Goal: Task Accomplishment & Management: Use online tool/utility

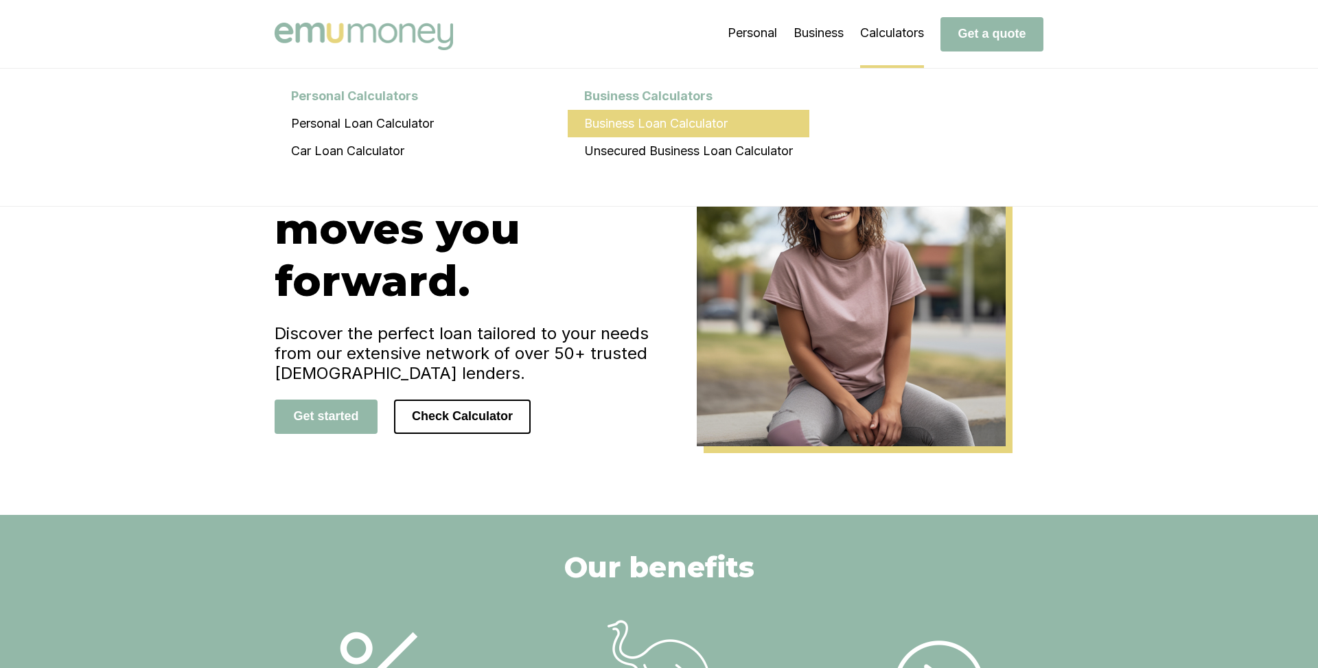
click at [638, 119] on li "Business Loan Calculator" at bounding box center [689, 123] width 242 height 27
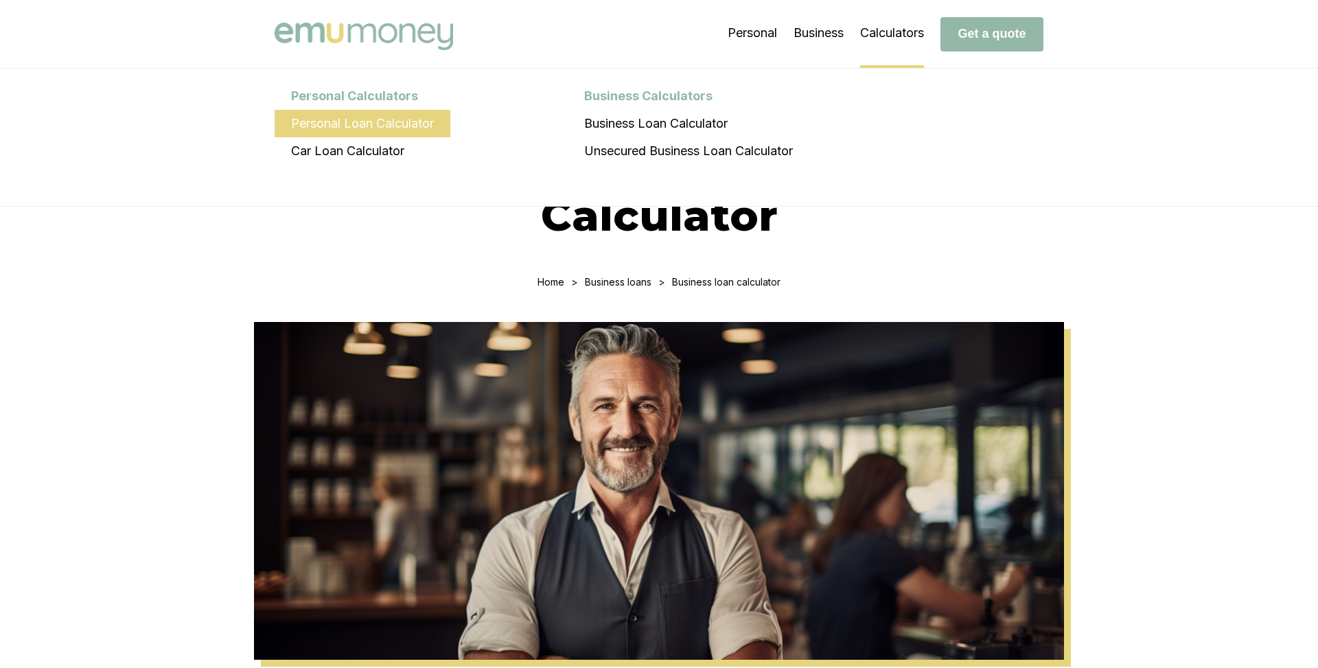
click at [356, 124] on li "Personal Loan Calculator" at bounding box center [363, 123] width 176 height 27
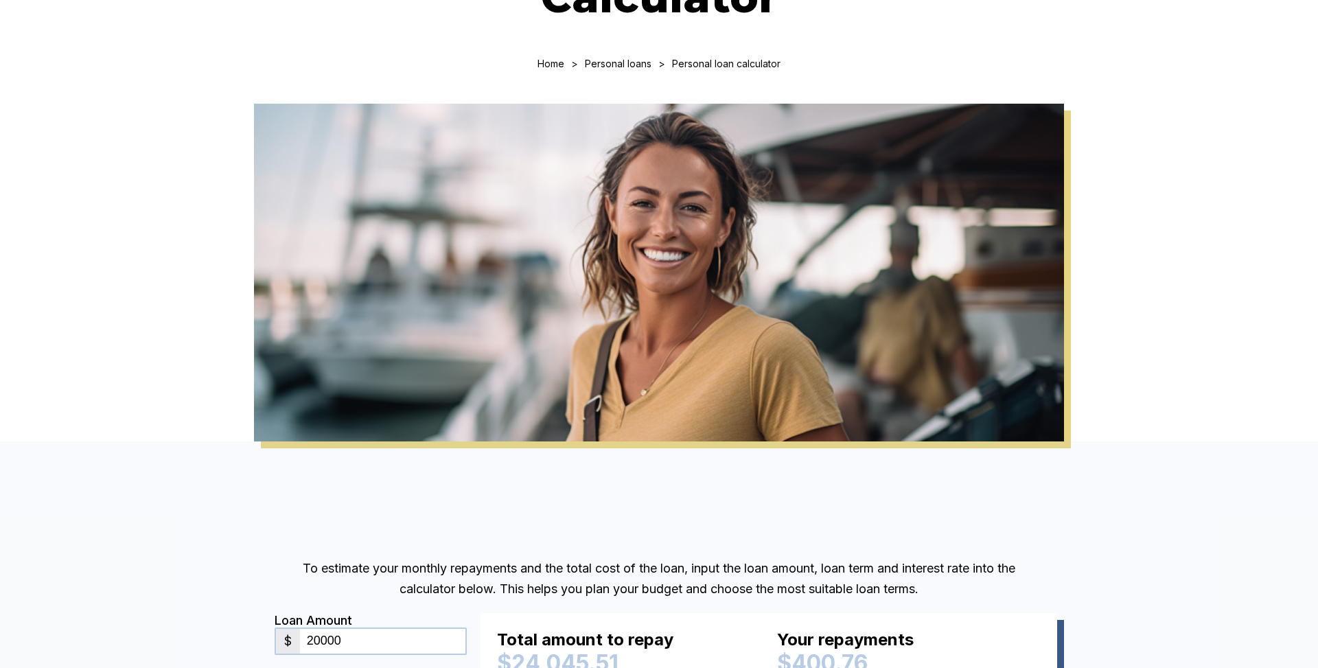
scroll to position [14, 0]
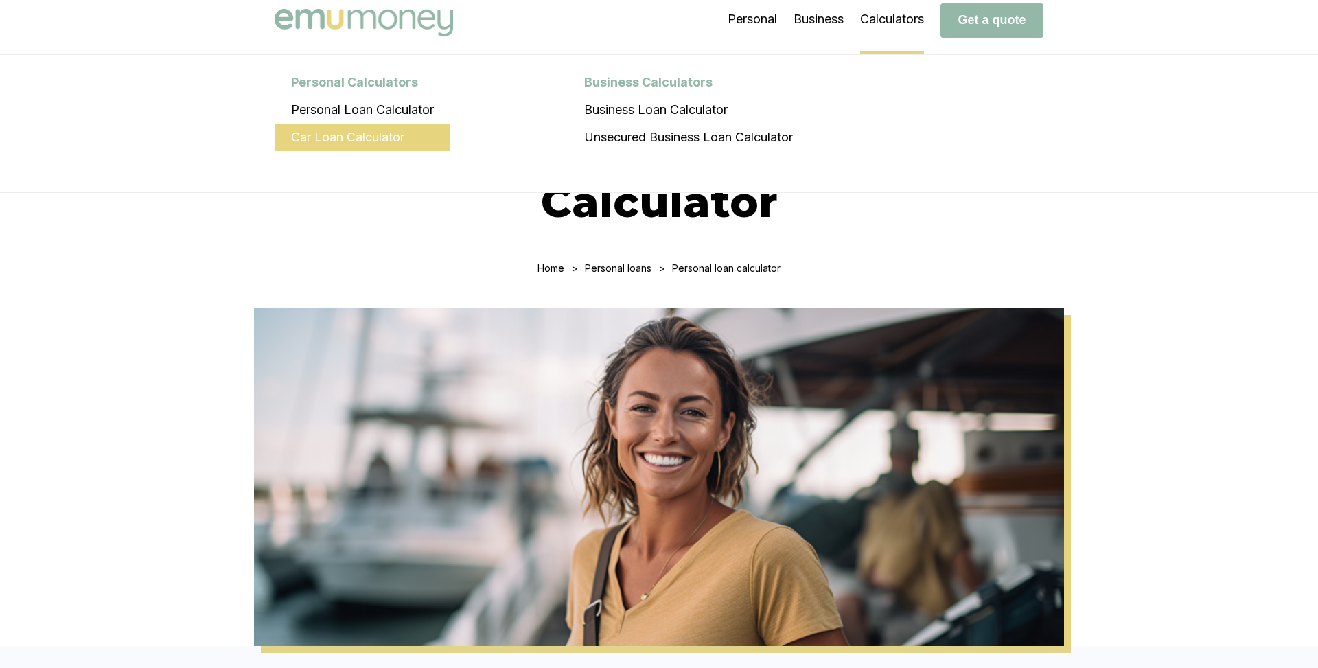
click at [397, 137] on li "Car Loan Calculator" at bounding box center [363, 137] width 176 height 27
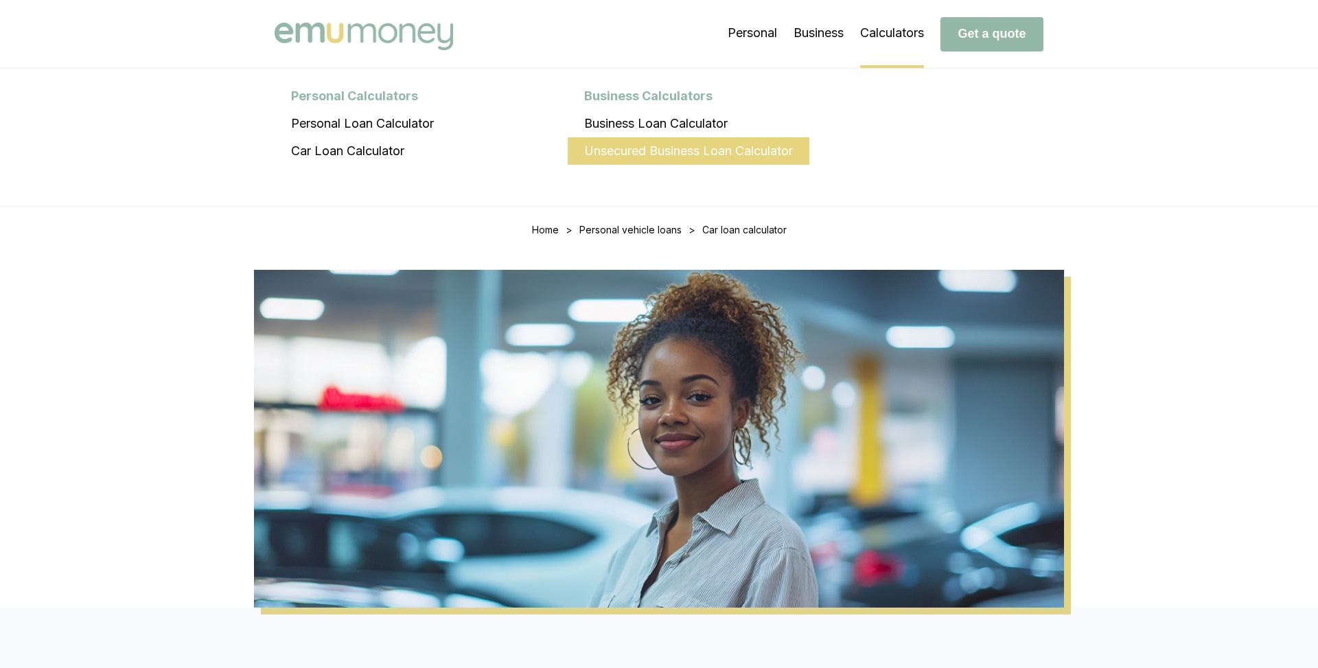
click at [717, 151] on li "Unsecured Business Loan Calculator" at bounding box center [689, 150] width 242 height 27
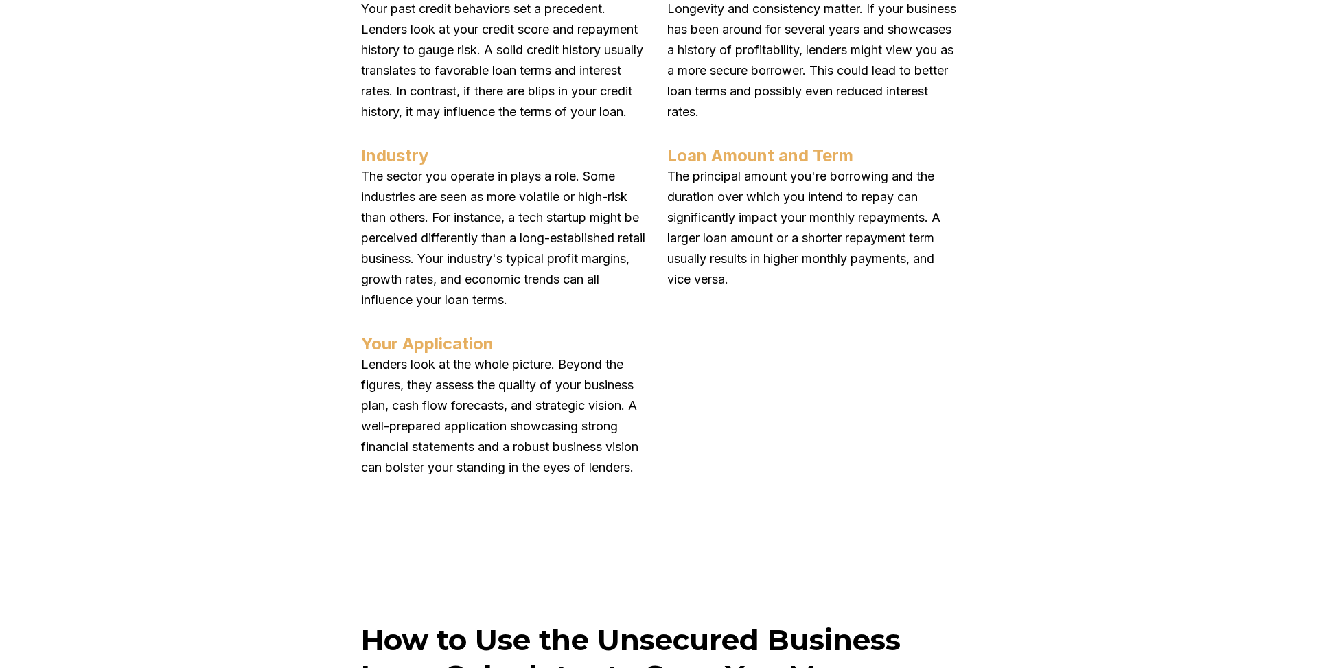
scroll to position [2520, 0]
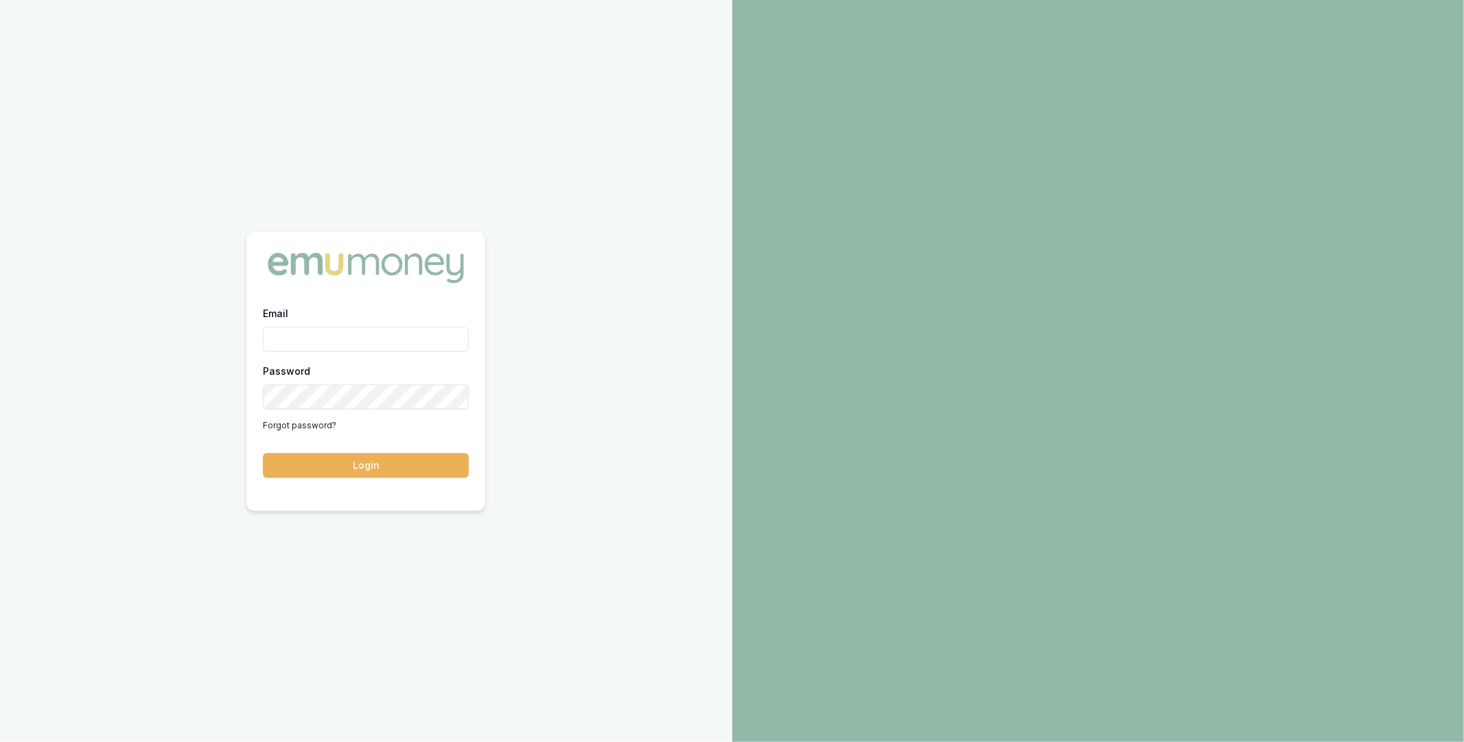
click at [397, 347] on input "Email" at bounding box center [366, 339] width 206 height 25
type input "m@emumoney.com.au"
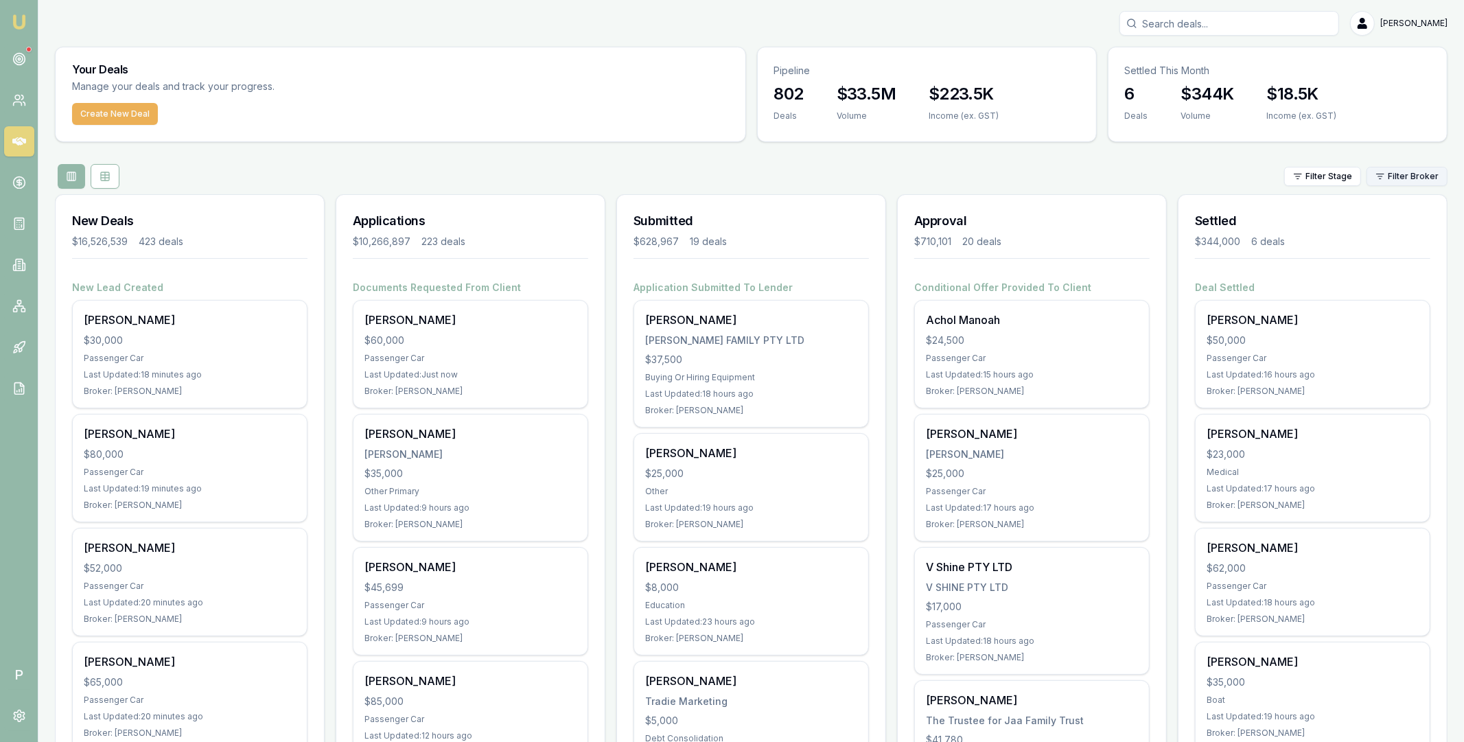
click at [1401, 182] on html "Emu Broker P [PERSON_NAME] Toggle Menu Your Deals Manage your deals and track y…" at bounding box center [732, 371] width 1464 height 742
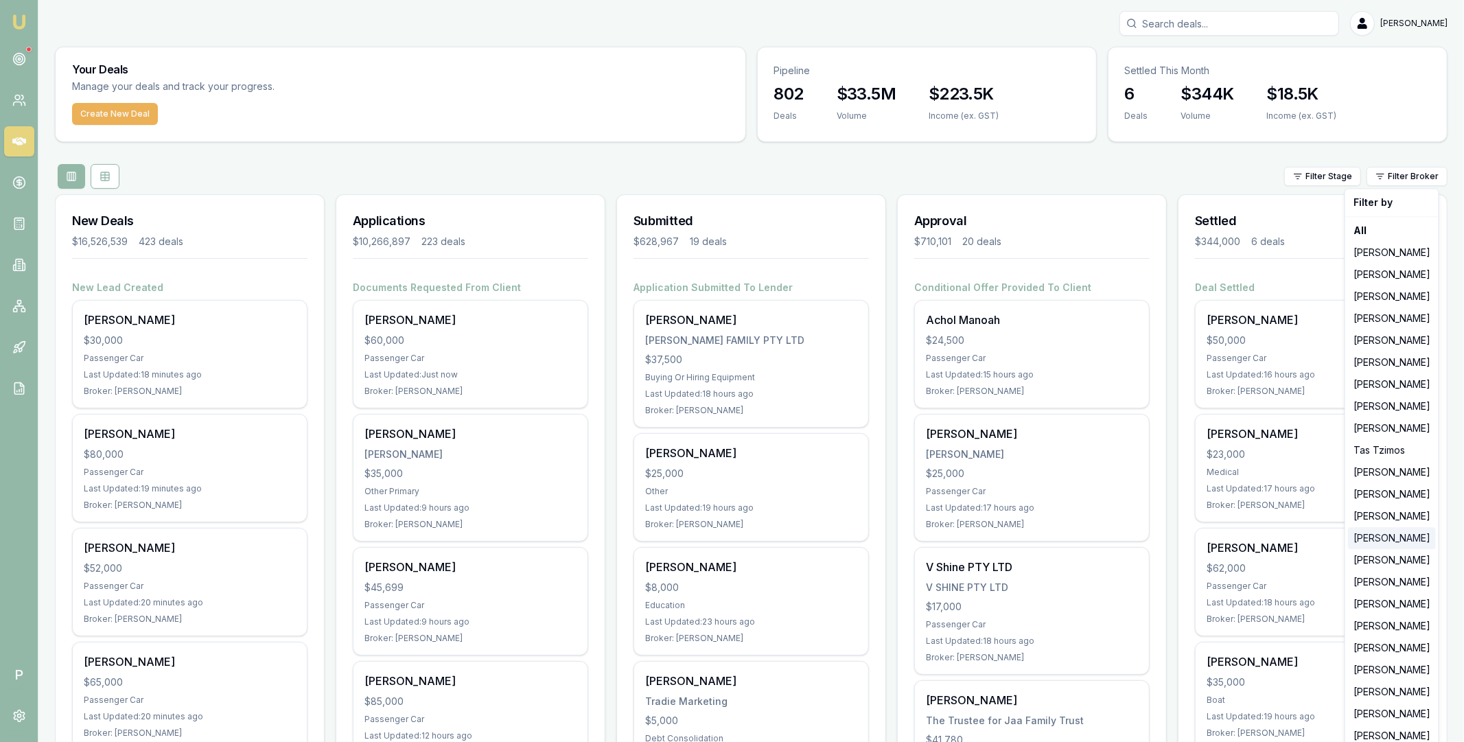
click at [1383, 544] on div "[PERSON_NAME]" at bounding box center [1392, 538] width 88 height 22
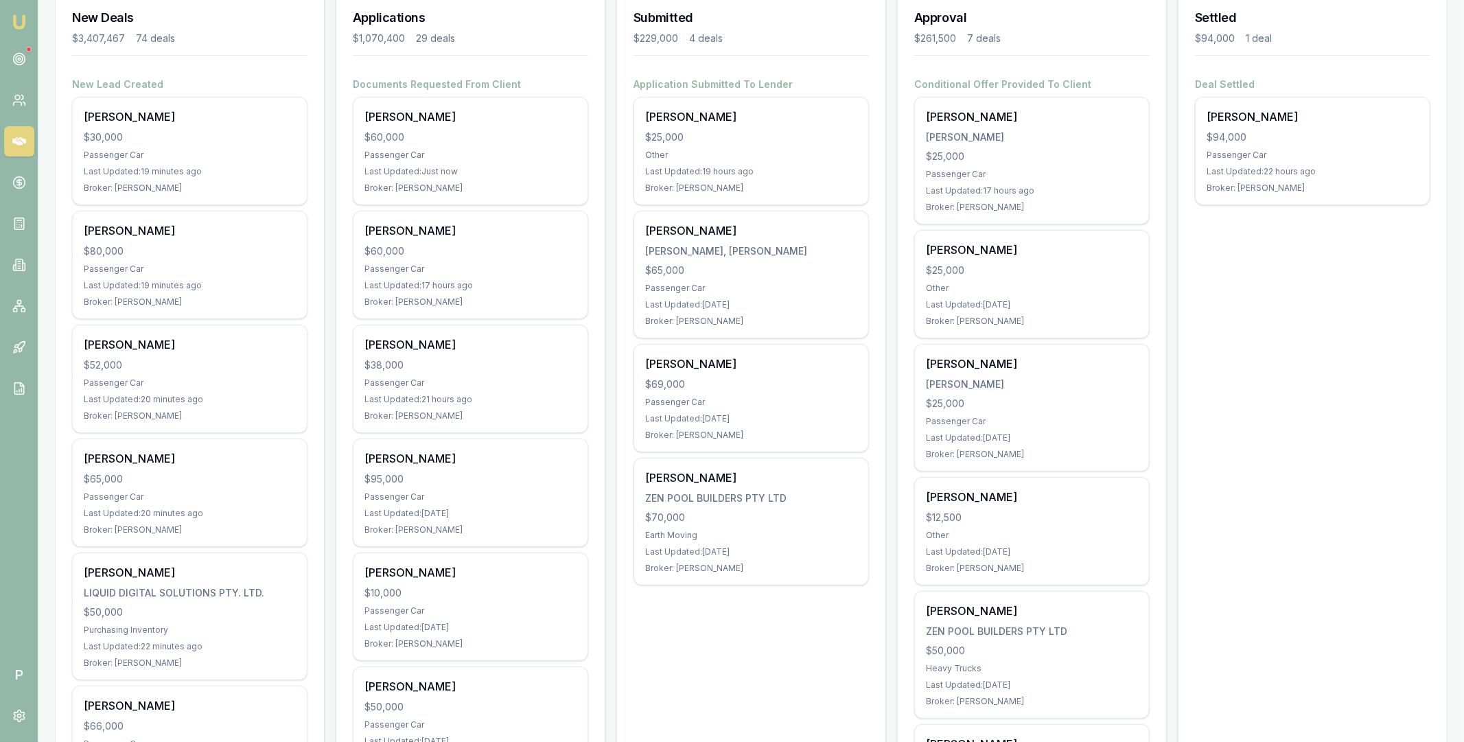
scroll to position [165, 0]
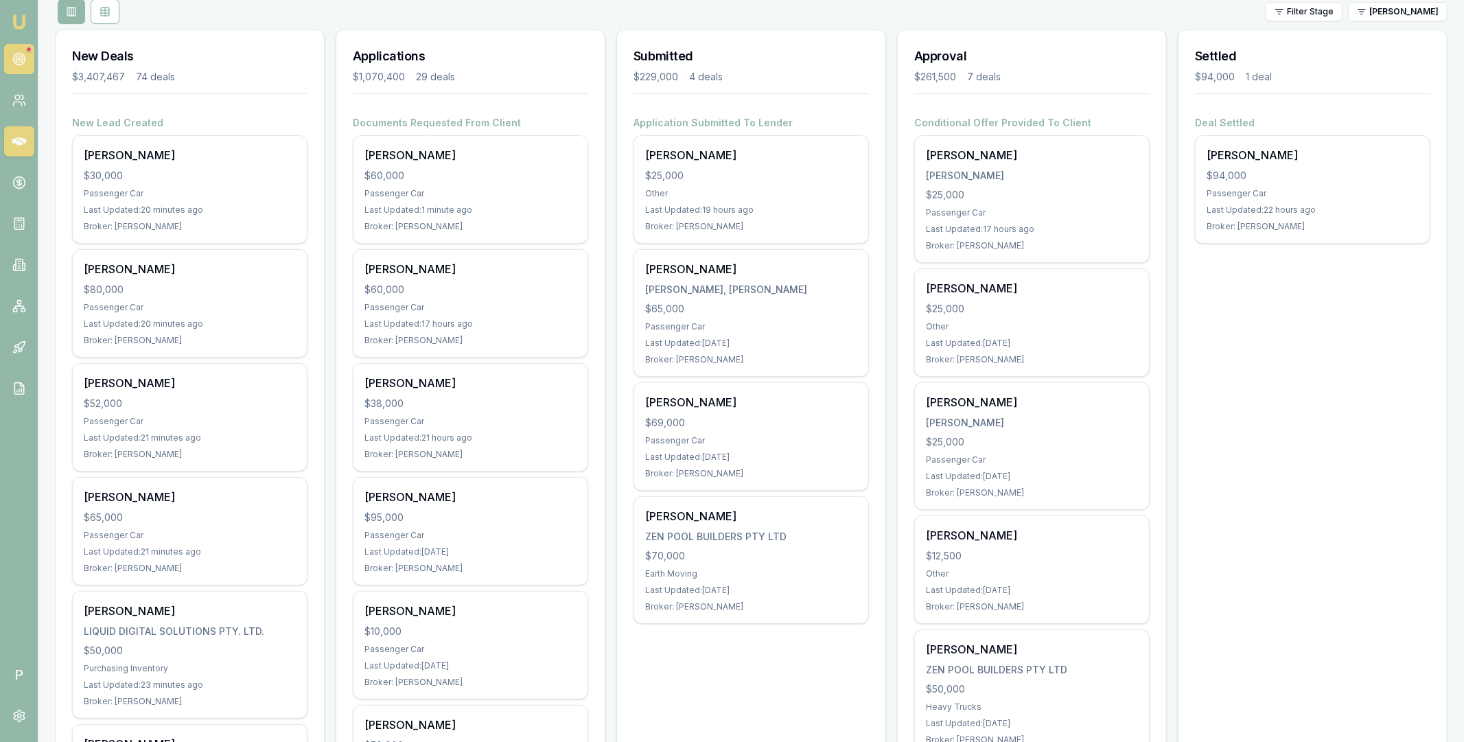
click at [20, 65] on link at bounding box center [19, 59] width 30 height 30
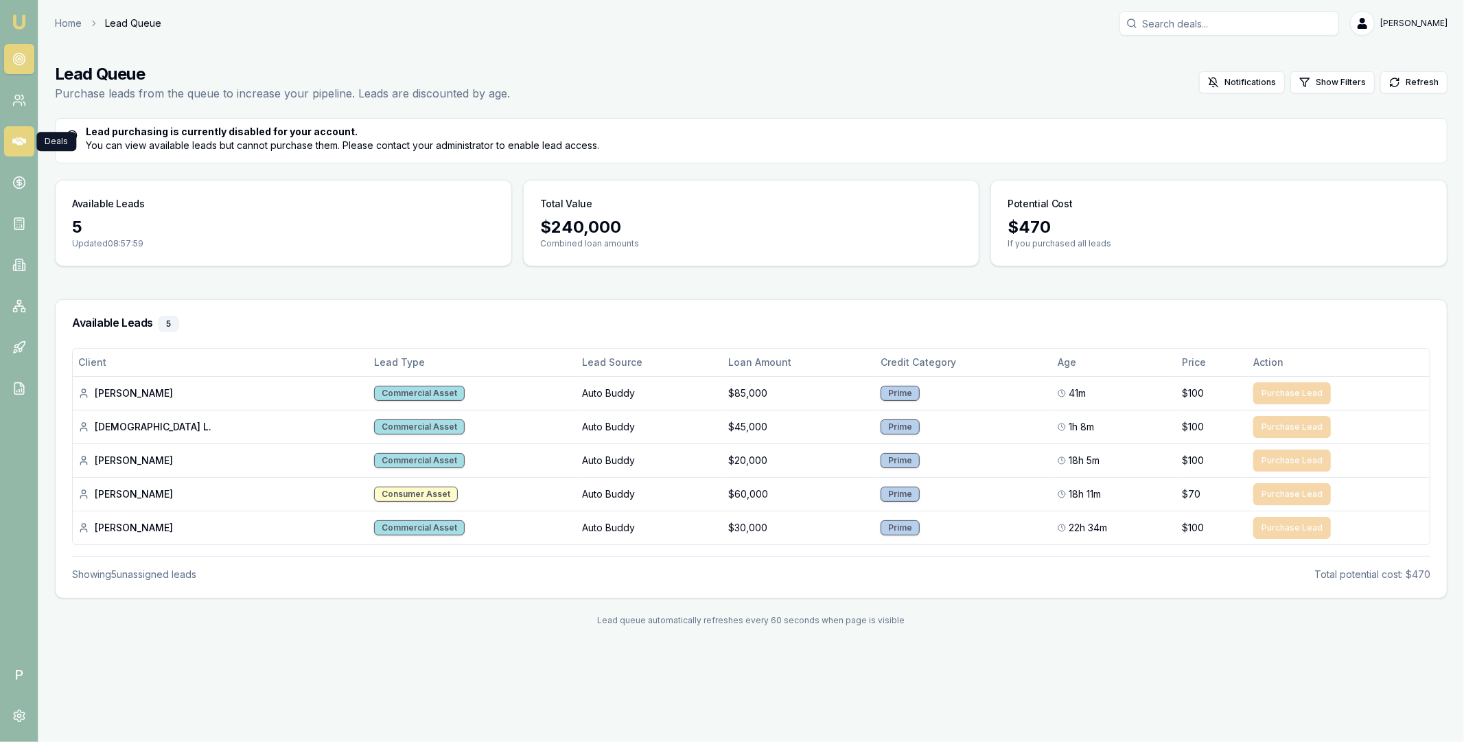
click at [22, 137] on icon at bounding box center [19, 142] width 14 height 14
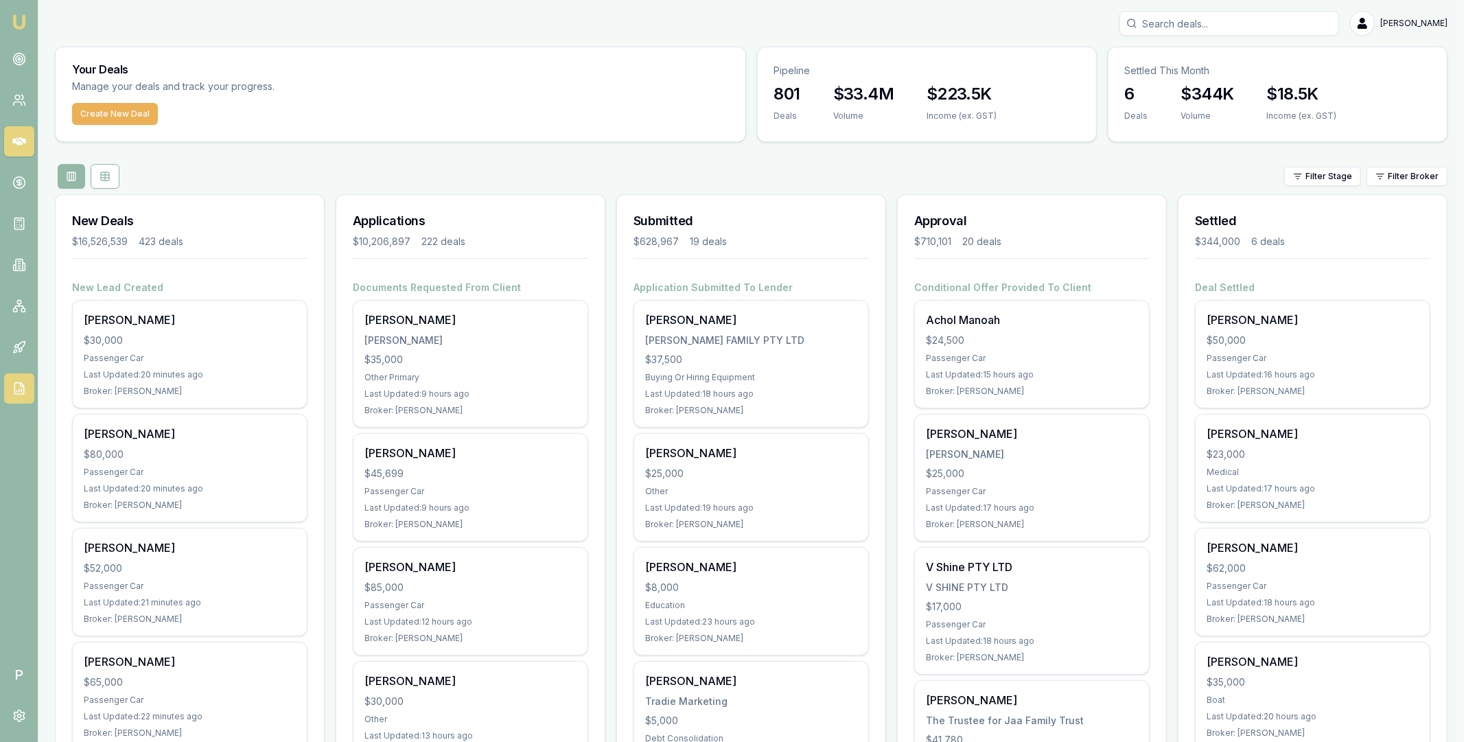
click at [23, 387] on icon at bounding box center [18, 389] width 9 height 12
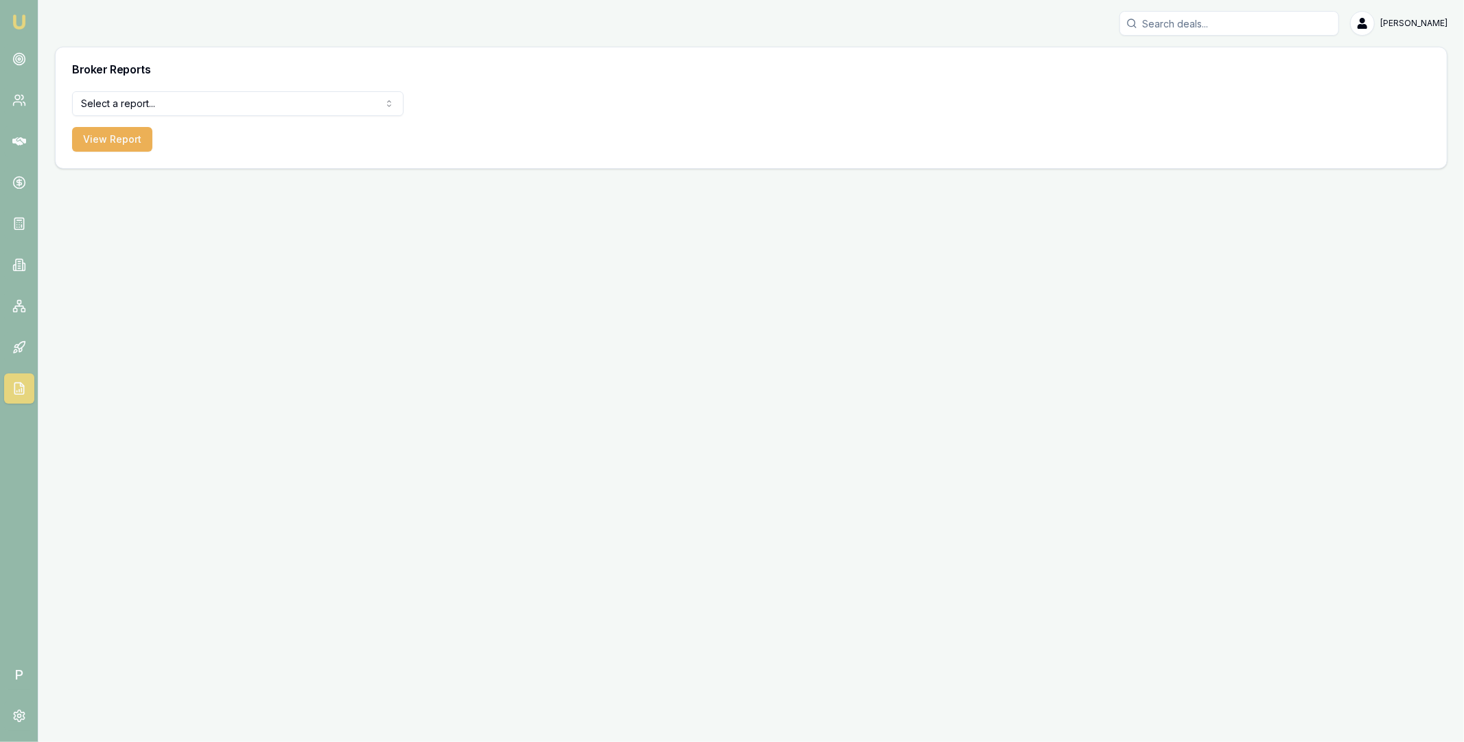
click at [310, 108] on html "Emu Broker P [PERSON_NAME] Toggle Menu Broker Reports Select a report... All De…" at bounding box center [732, 371] width 1464 height 742
click at [117, 138] on button "View Report" at bounding box center [112, 139] width 80 height 25
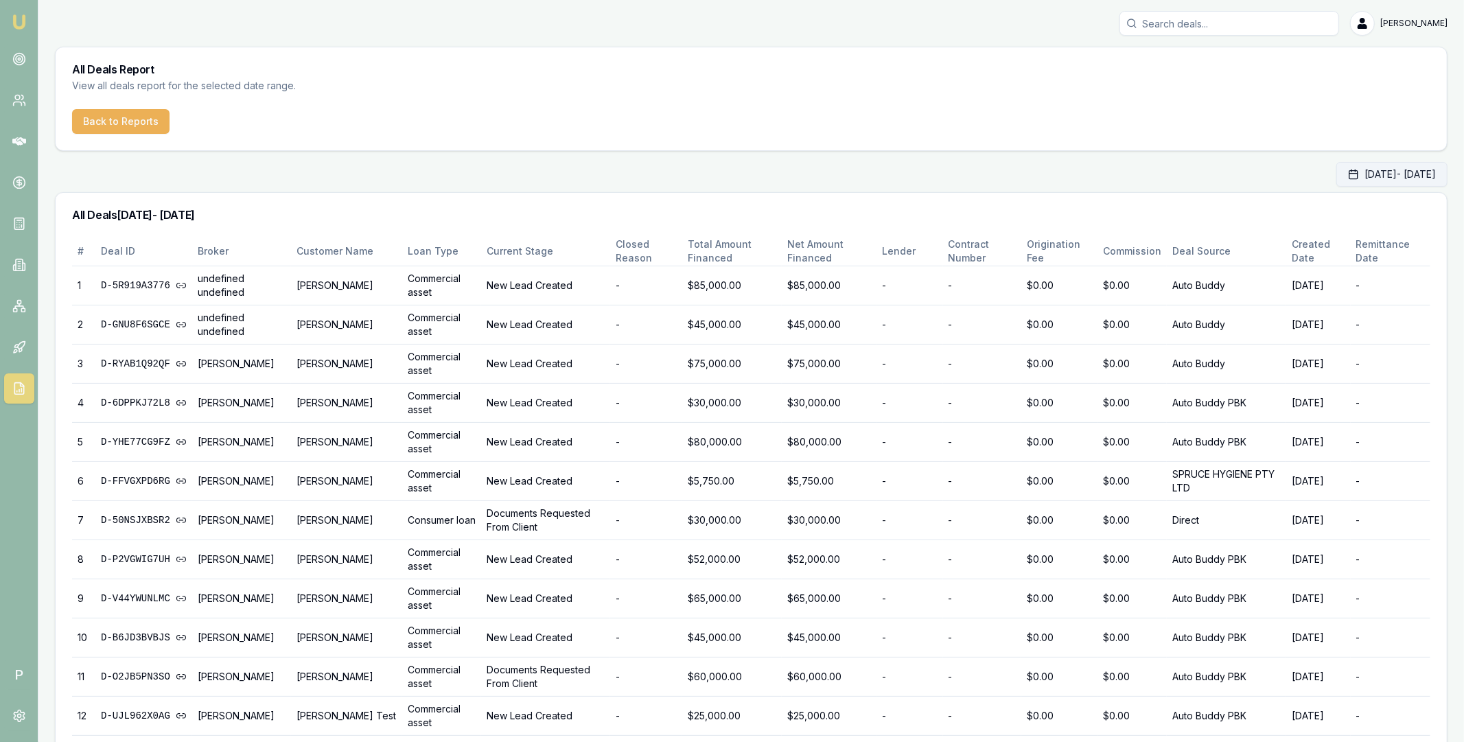
click at [1349, 173] on button "[DATE] - [DATE]" at bounding box center [1392, 174] width 111 height 25
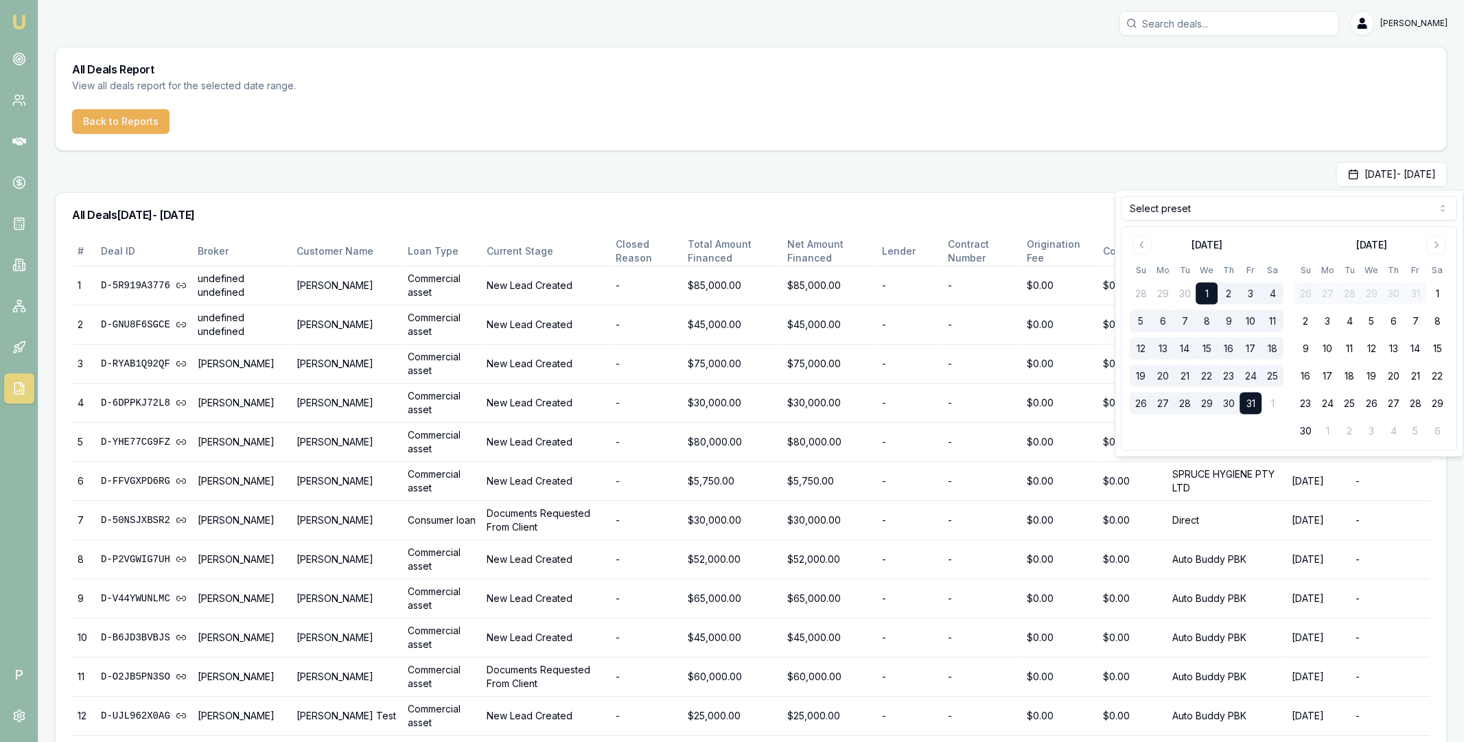
click at [1285, 203] on html "Emu Broker P [PERSON_NAME] Toggle Menu All Deals Report View all deals report f…" at bounding box center [732, 371] width 1464 height 742
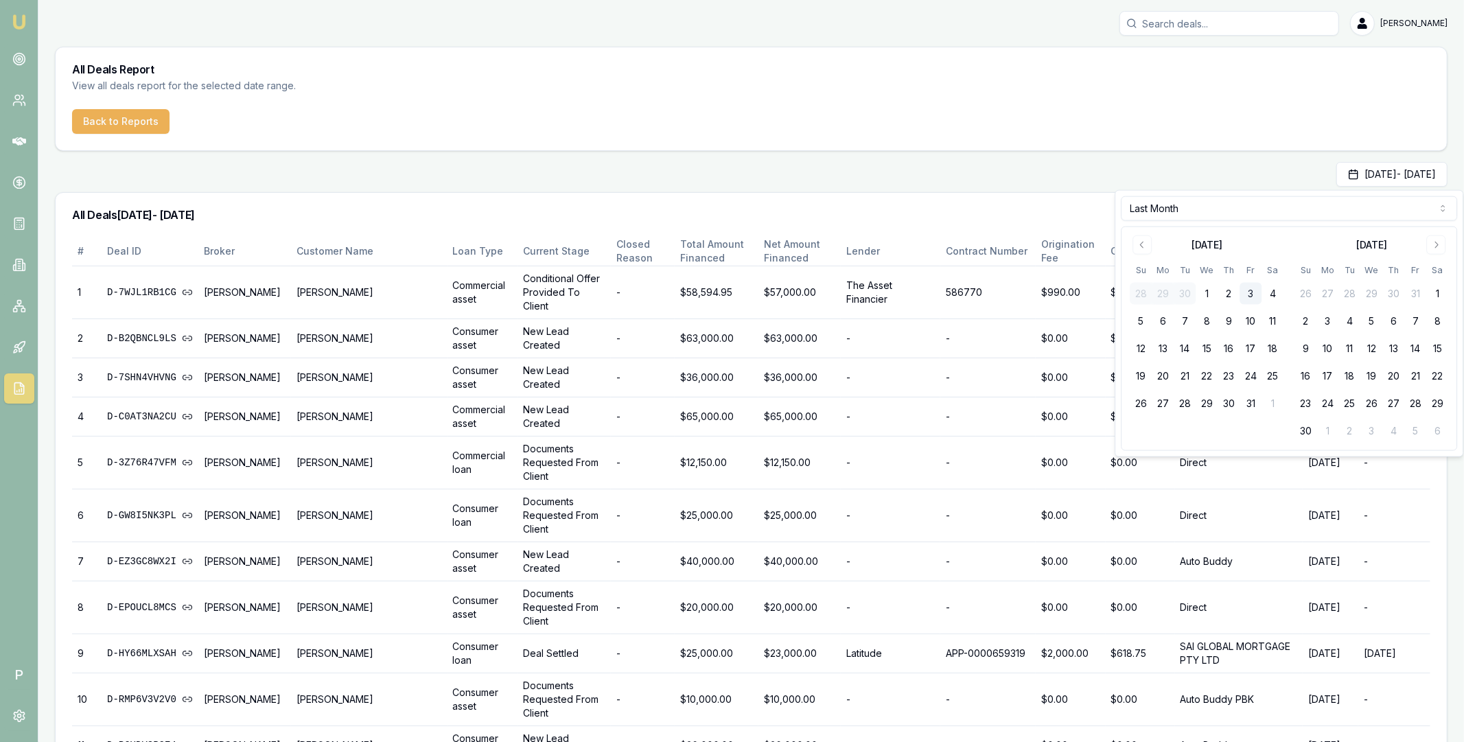
click at [1170, 167] on div "[DATE] - [DATE]" at bounding box center [751, 174] width 1393 height 25
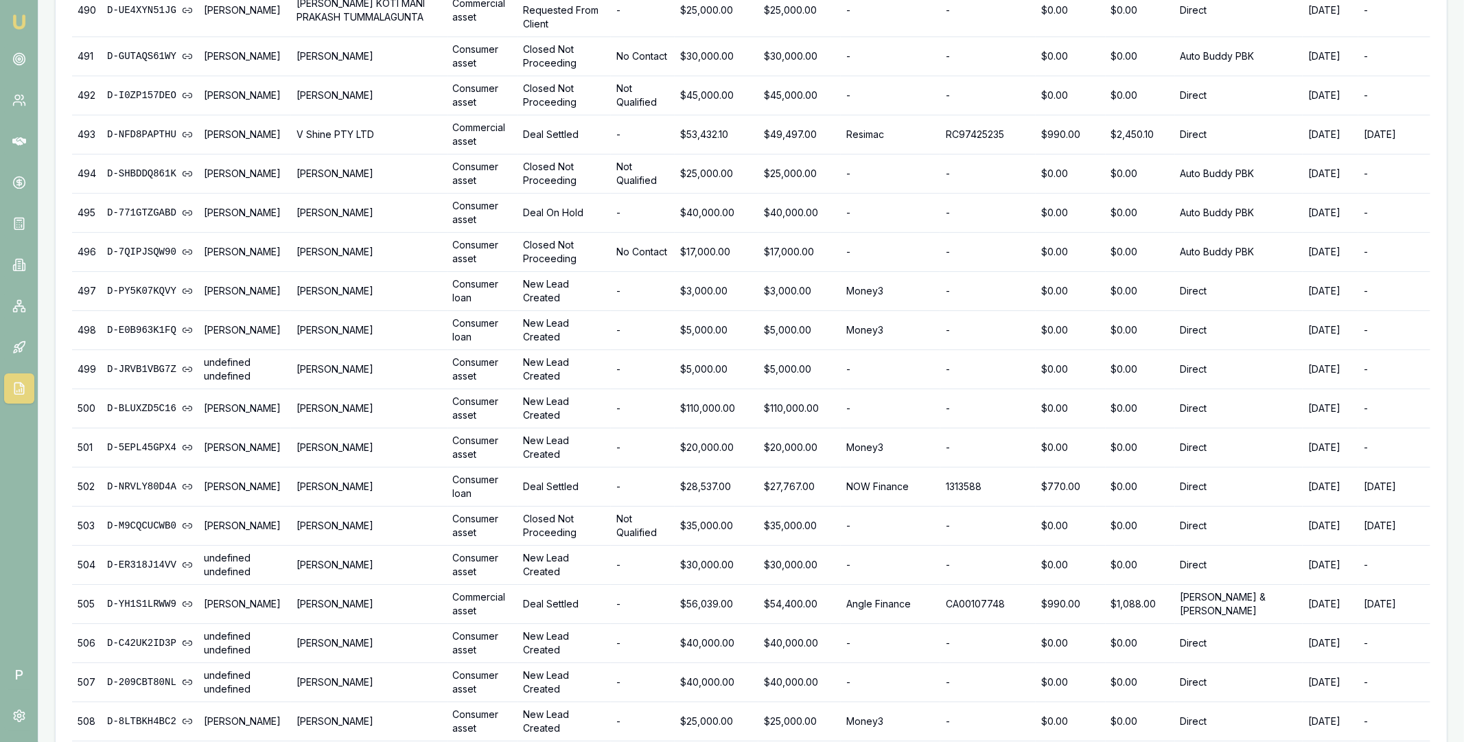
scroll to position [21486, 0]
